Goal: Navigation & Orientation: Find specific page/section

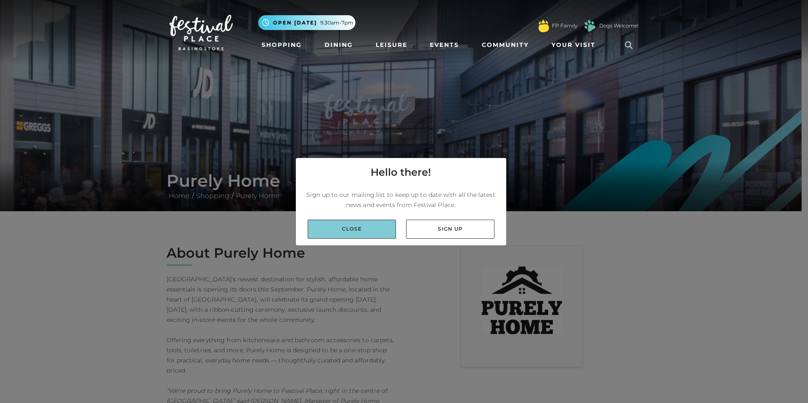
click at [384, 231] on link "Close" at bounding box center [351, 229] width 88 height 19
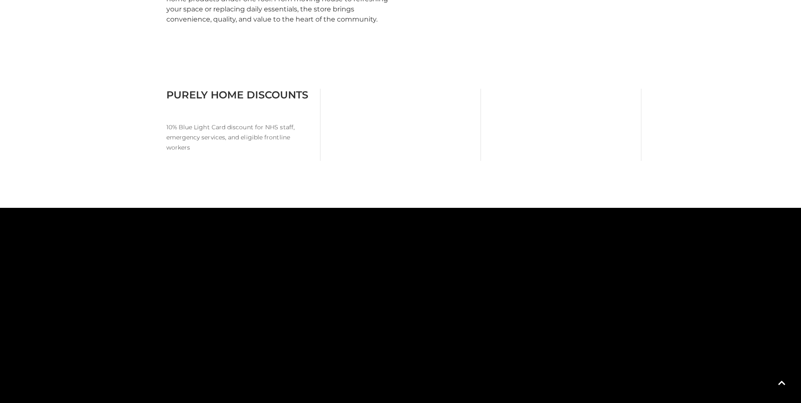
scroll to position [676, 0]
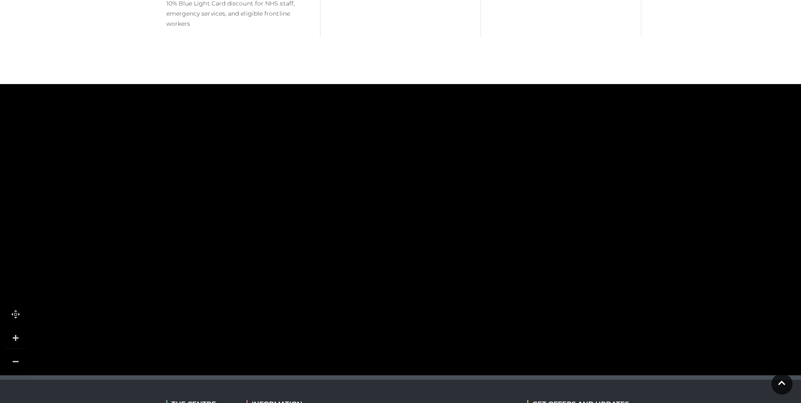
click at [394, 192] on rect at bounding box center [391, 199] width 57 height 18
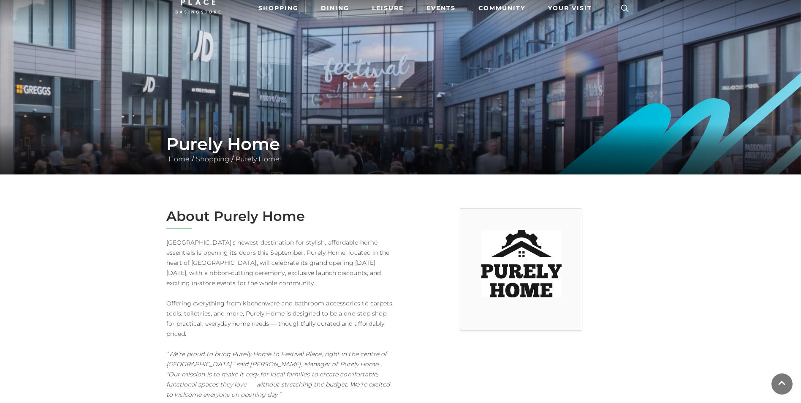
scroll to position [0, 0]
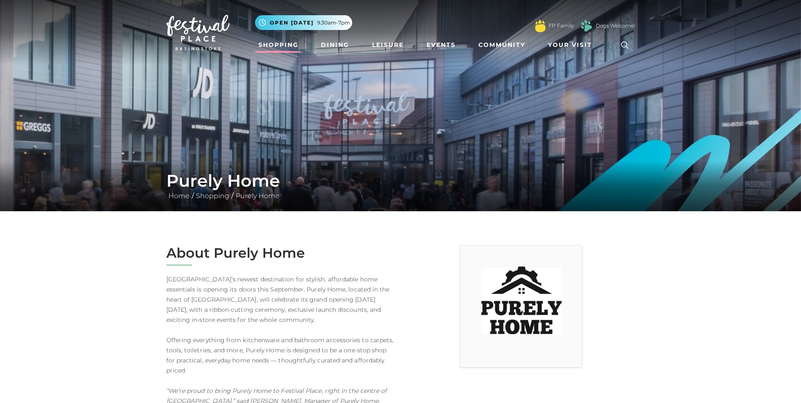
click at [269, 41] on link "Shopping" at bounding box center [278, 45] width 47 height 16
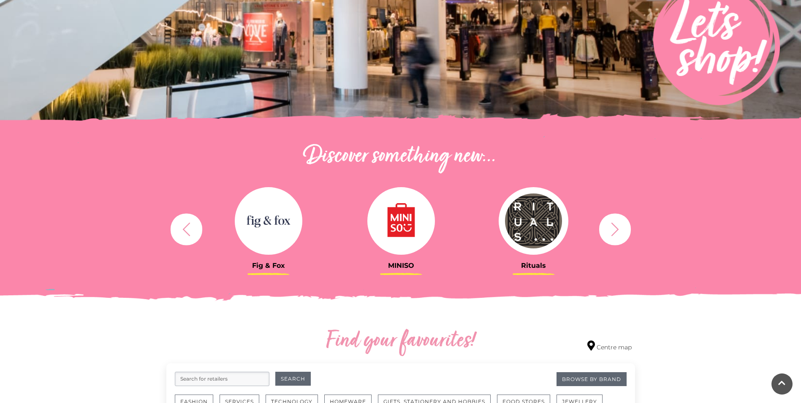
scroll to position [296, 0]
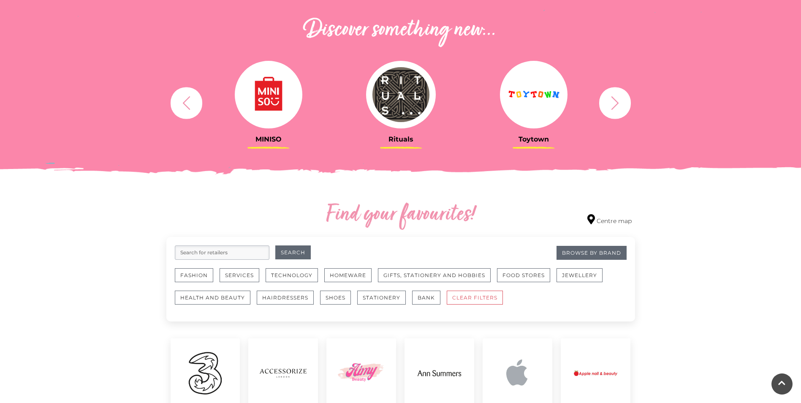
click at [189, 249] on input "search" at bounding box center [222, 252] width 95 height 14
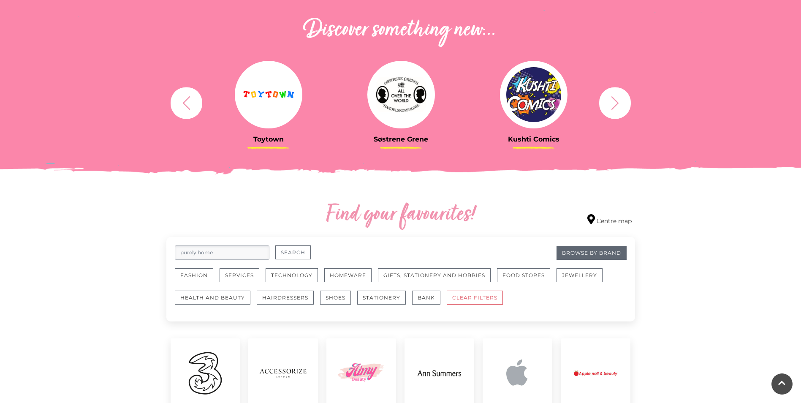
type input "purely home"
click at [303, 254] on button "Search" at bounding box center [292, 252] width 35 height 14
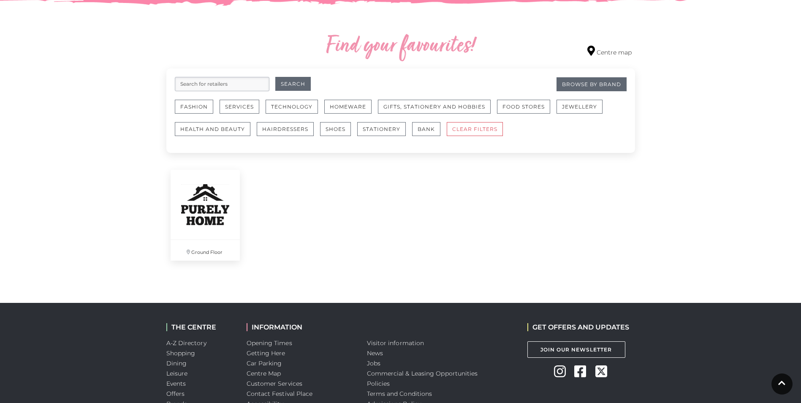
scroll to position [465, 0]
click at [212, 253] on p "Ground Floor" at bounding box center [205, 252] width 73 height 22
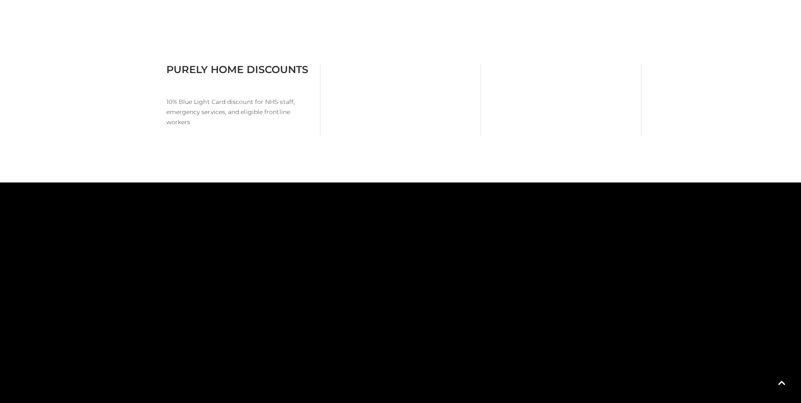
scroll to position [634, 0]
